Goal: Information Seeking & Learning: Check status

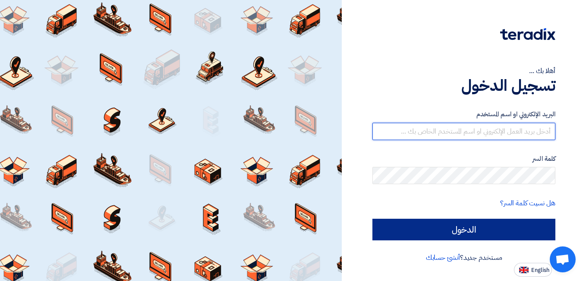
type input "[PERSON_NAME][EMAIL_ADDRESS][DOMAIN_NAME]"
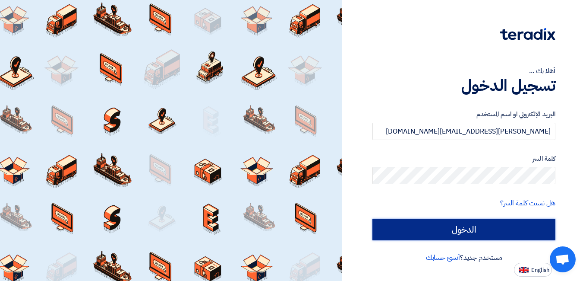
click at [423, 224] on input "الدخول" at bounding box center [464, 230] width 183 height 22
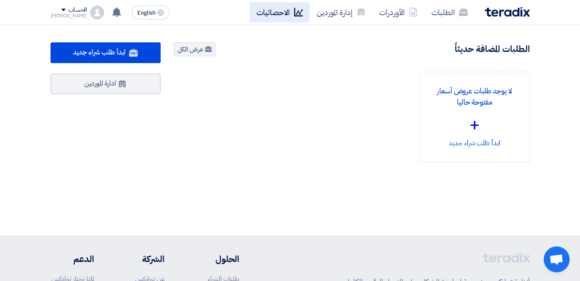
click at [269, 16] on link "الاحصائيات" at bounding box center [280, 12] width 60 height 20
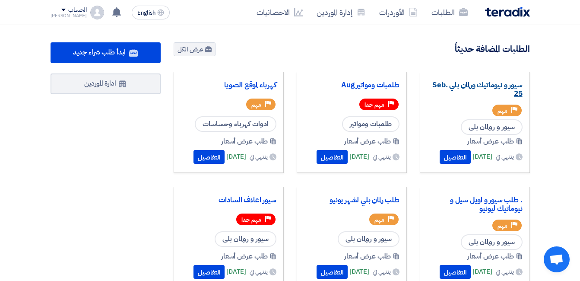
click at [453, 82] on link "سيور و نيوماتيك ورلمان بلي Seb. 25" at bounding box center [474, 89] width 95 height 17
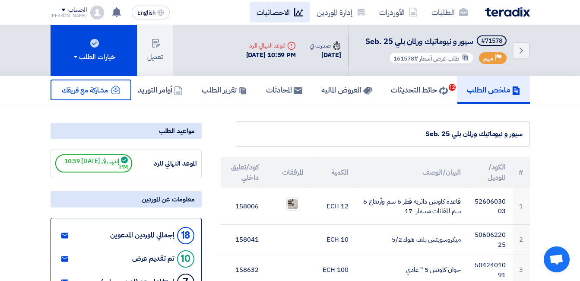
click at [264, 17] on link "الاحصائيات" at bounding box center [280, 12] width 60 height 20
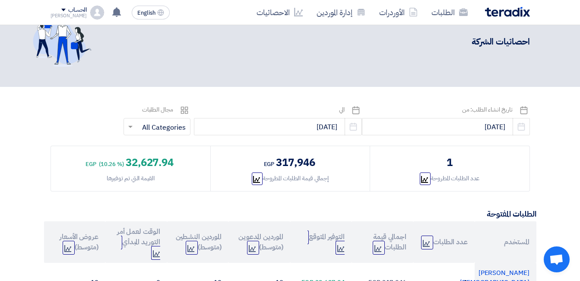
scroll to position [14, 0]
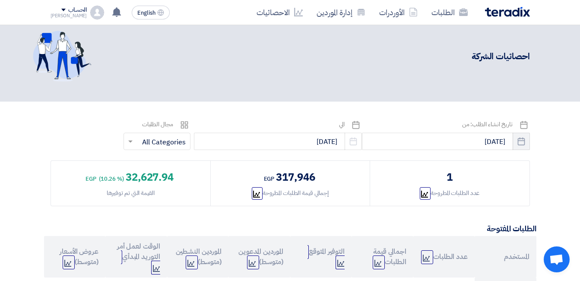
click at [522, 140] on icon "Pick a date" at bounding box center [521, 141] width 9 height 9
select select "9"
select select "2025"
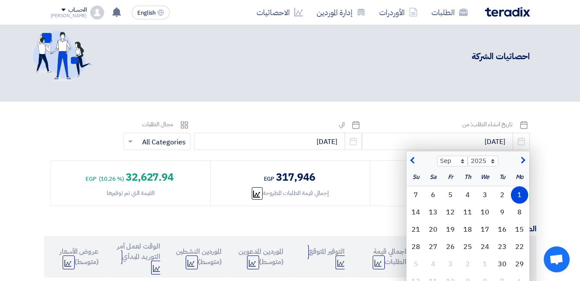
click at [521, 160] on span "button" at bounding box center [521, 161] width 5 height 10
select select "1"
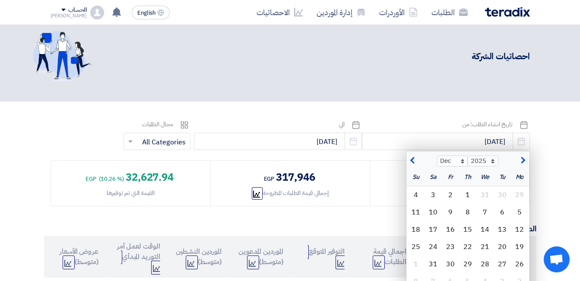
select select "2026"
click at [521, 160] on span "button" at bounding box center [521, 161] width 5 height 10
click at [411, 158] on button "button" at bounding box center [413, 159] width 14 height 9
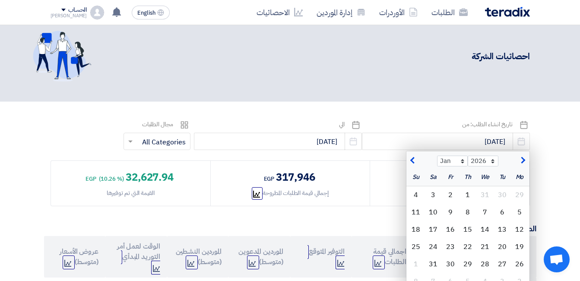
click at [411, 158] on button "button" at bounding box center [413, 159] width 14 height 9
select select "11"
select select "2025"
click at [411, 158] on button "button" at bounding box center [413, 159] width 14 height 9
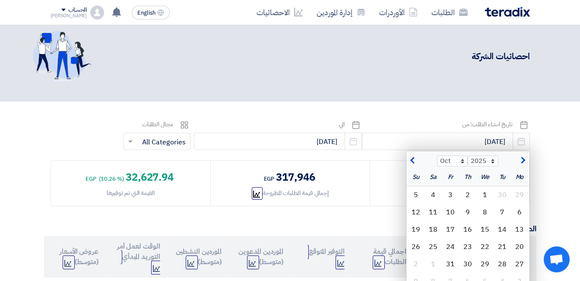
click at [411, 158] on button "button" at bounding box center [413, 159] width 14 height 9
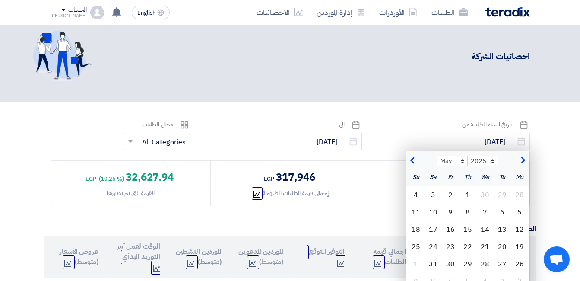
click at [411, 158] on button "button" at bounding box center [413, 159] width 14 height 9
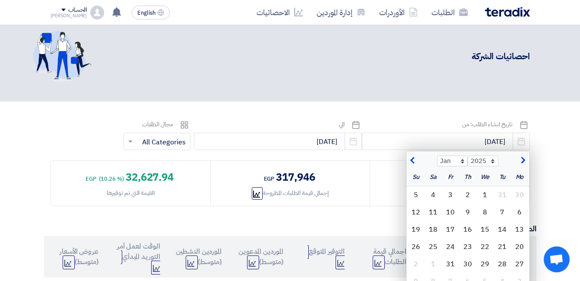
select select "12"
select select "2024"
click at [411, 158] on button "button" at bounding box center [413, 159] width 14 height 9
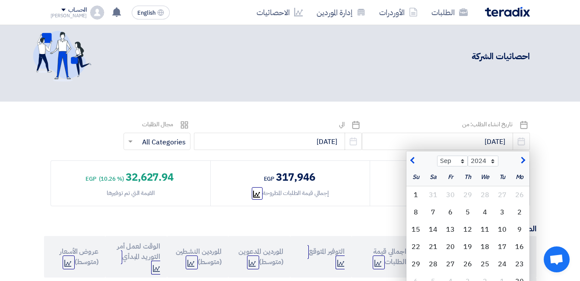
click at [411, 158] on button "button" at bounding box center [413, 159] width 14 height 9
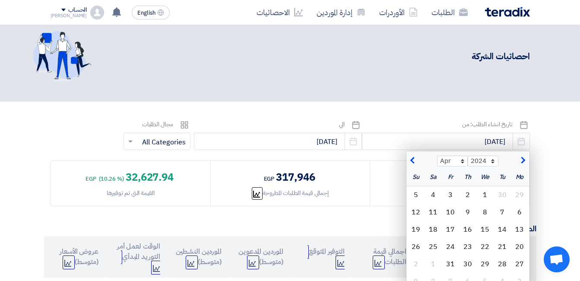
click at [411, 158] on button "button" at bounding box center [413, 159] width 14 height 9
select select "12"
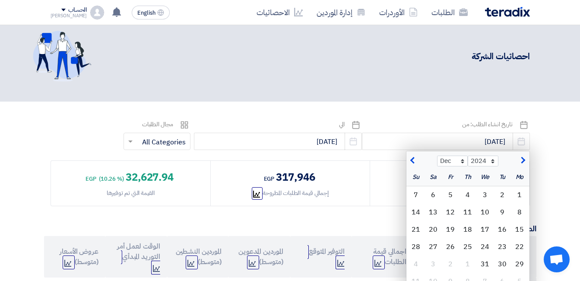
select select "2023"
click at [524, 161] on span "button" at bounding box center [521, 161] width 5 height 10
select select "1"
select select "2024"
click at [519, 195] on div "1" at bounding box center [519, 194] width 17 height 17
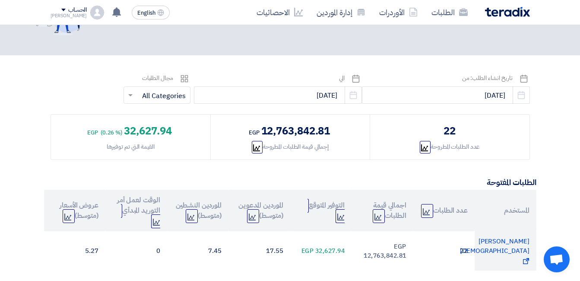
scroll to position [60, 0]
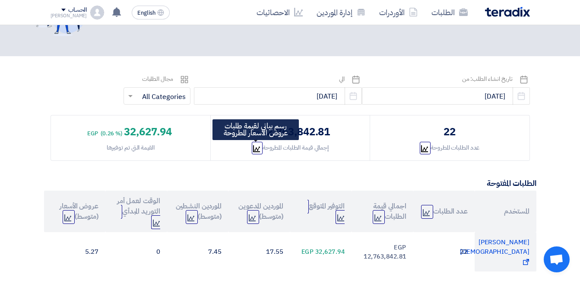
click at [255, 145] on icon "Graph" at bounding box center [256, 148] width 7 height 7
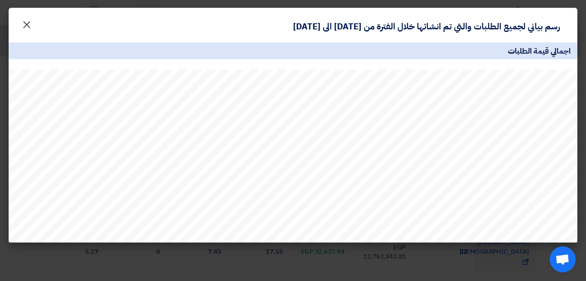
click at [21, 21] on button "×" at bounding box center [27, 22] width 24 height 17
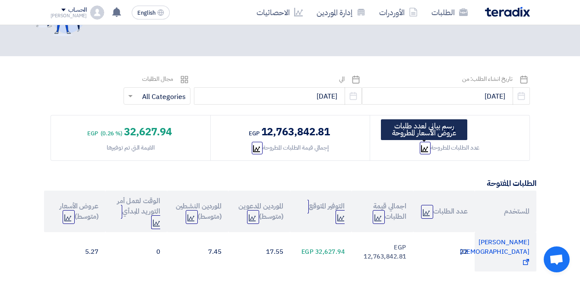
click at [423, 151] on use at bounding box center [424, 148] width 7 height 7
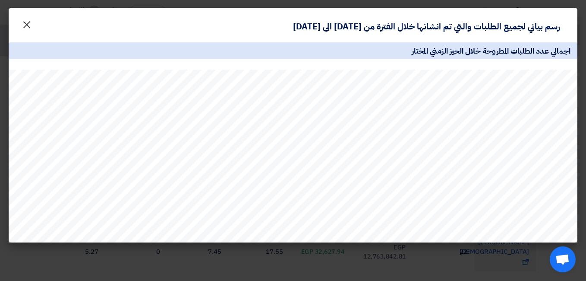
click at [27, 18] on span "×" at bounding box center [27, 24] width 10 height 26
